Goal: Information Seeking & Learning: Understand process/instructions

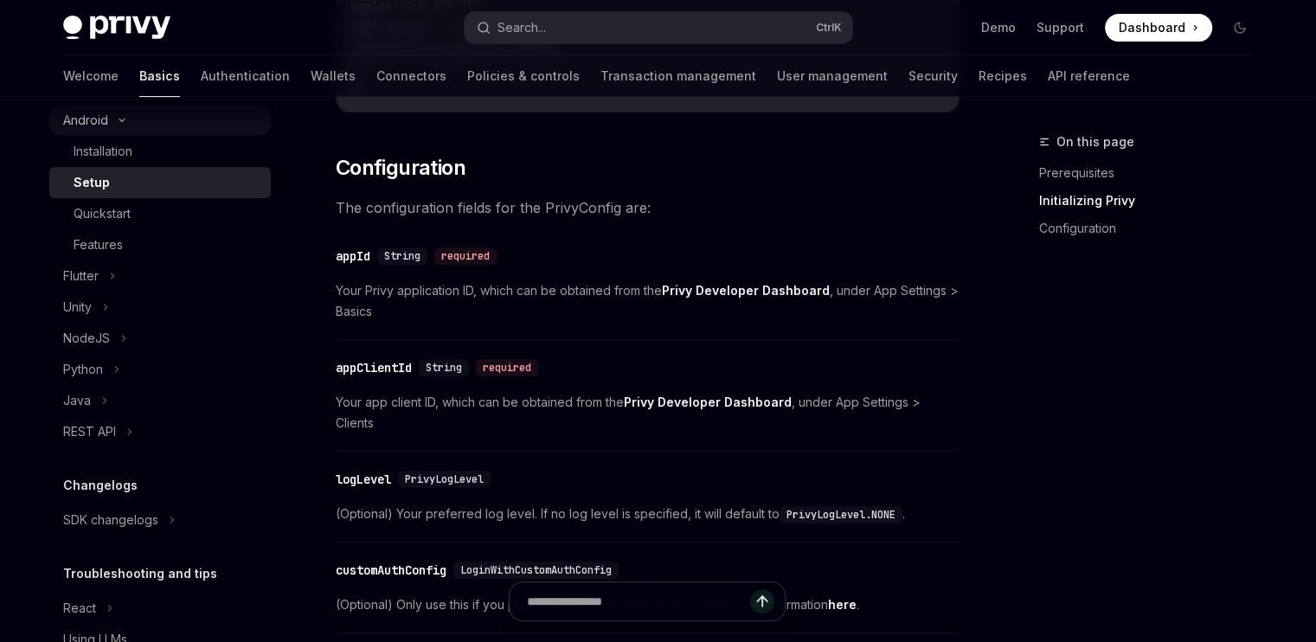
scroll to position [300, 0]
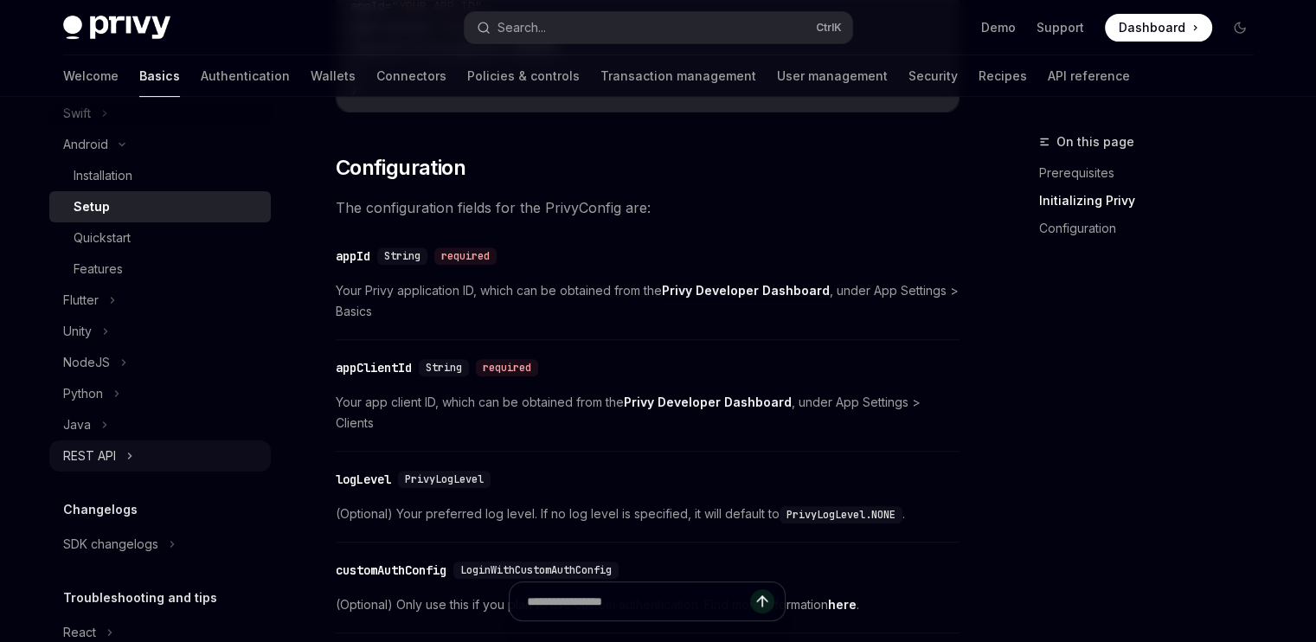
click at [99, 454] on div "REST API" at bounding box center [89, 455] width 53 height 21
type textarea "*"
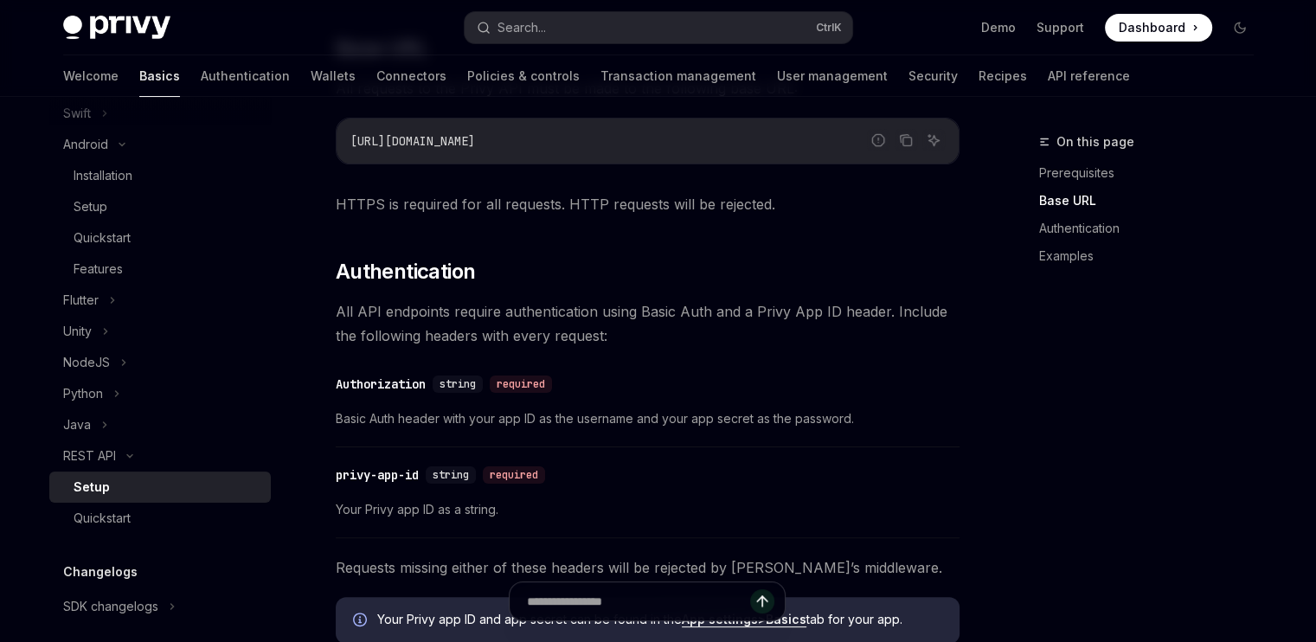
scroll to position [238, 0]
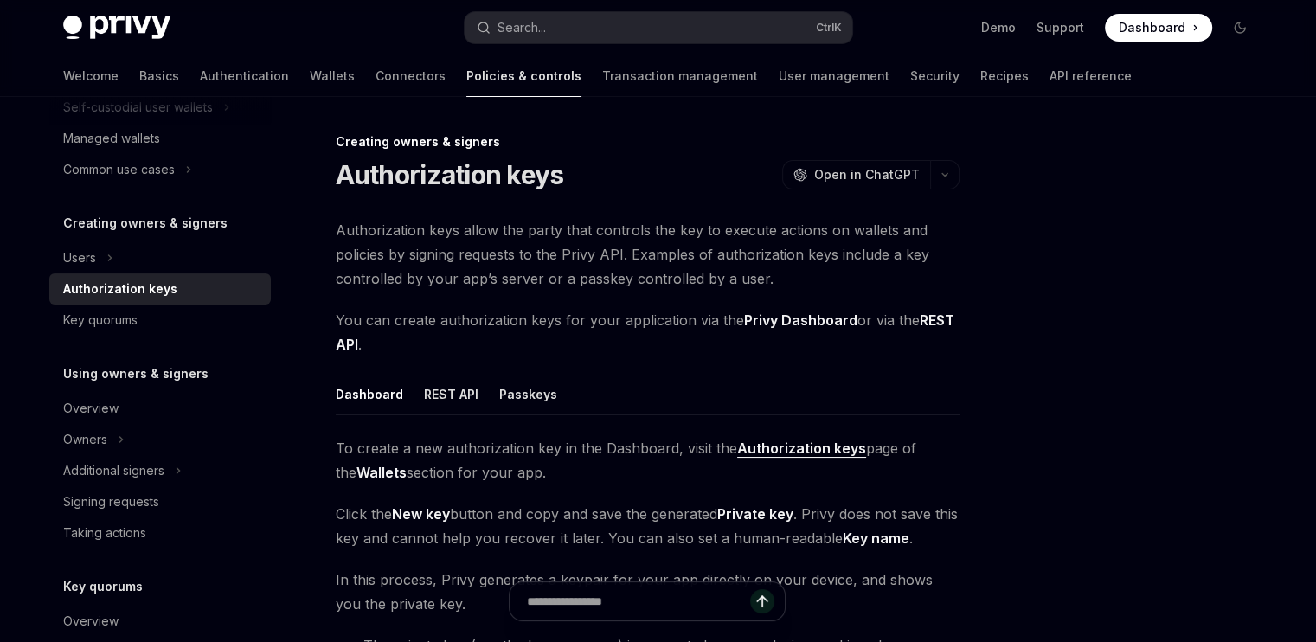
scroll to position [320, 0]
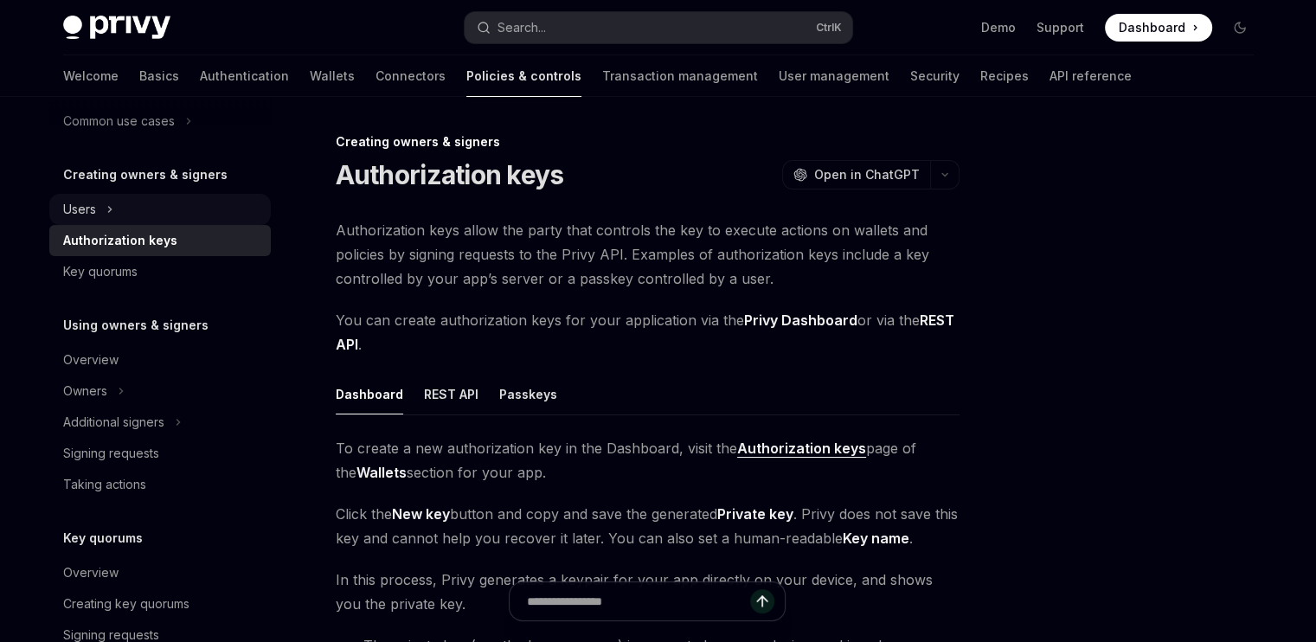
click at [96, 214] on div "Users" at bounding box center [159, 209] width 221 height 31
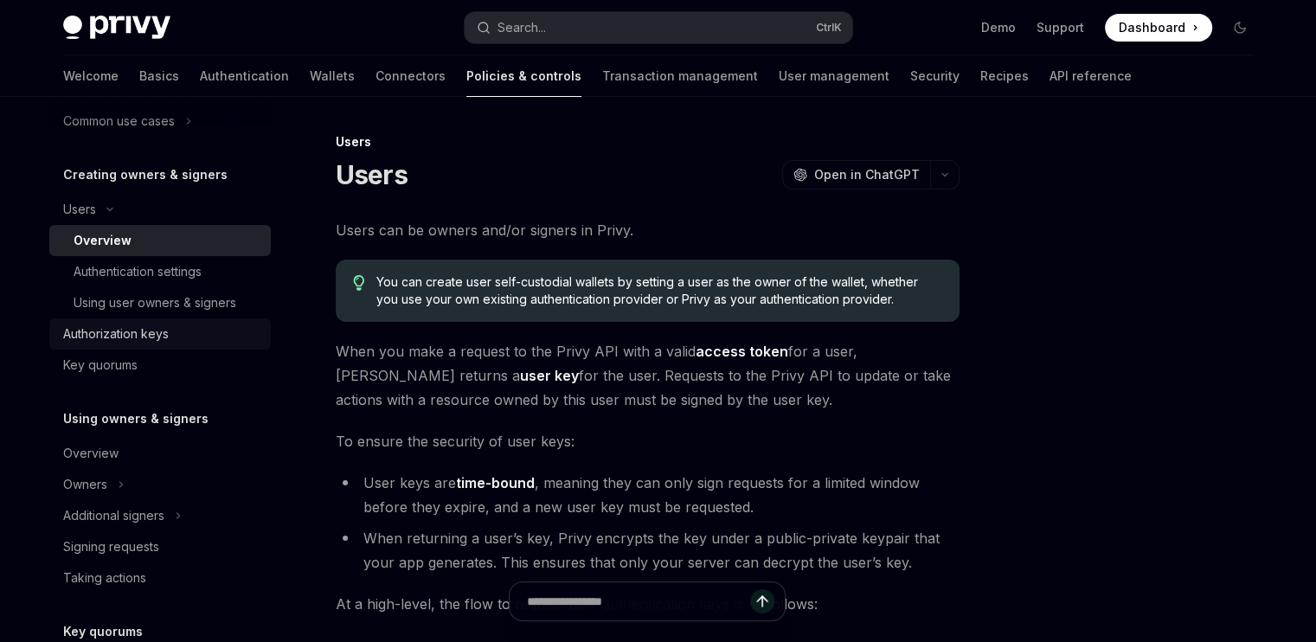
click at [120, 330] on div "Authorization keys" at bounding box center [116, 334] width 106 height 21
type textarea "*"
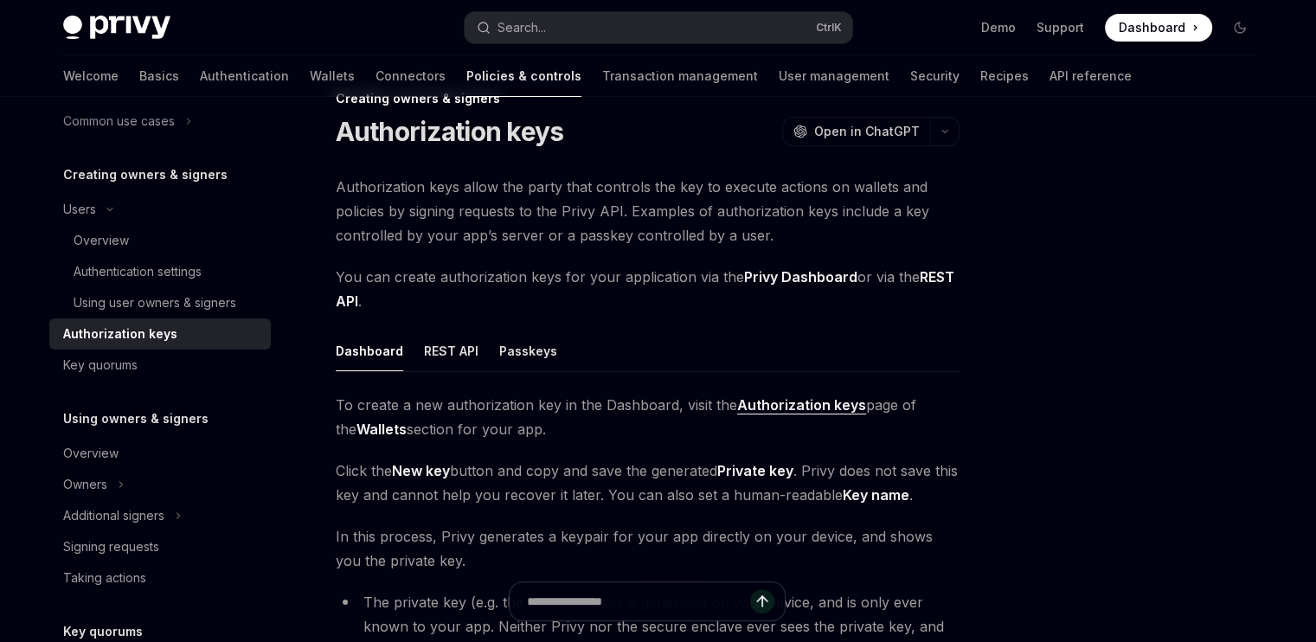
scroll to position [28, 0]
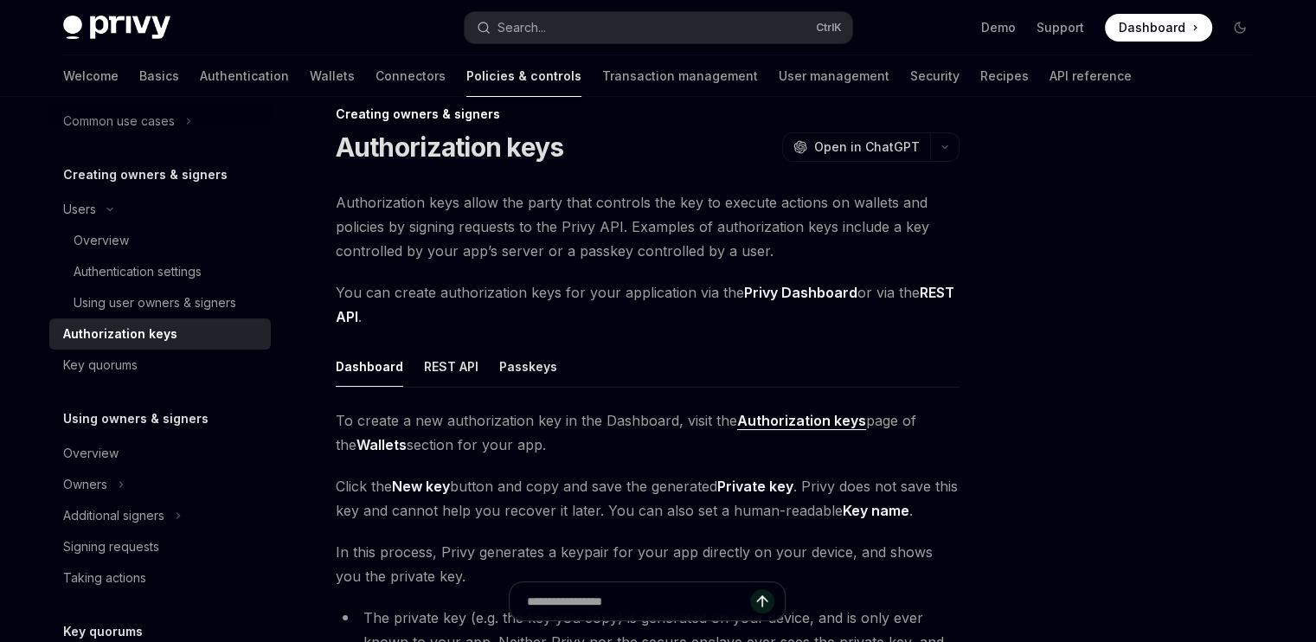
click at [567, 367] on ul "Dashboard REST API Passkeys" at bounding box center [648, 367] width 624 height 42
click at [751, 423] on strong "Authorization keys" at bounding box center [801, 420] width 129 height 17
